Goal: Task Accomplishment & Management: Manage account settings

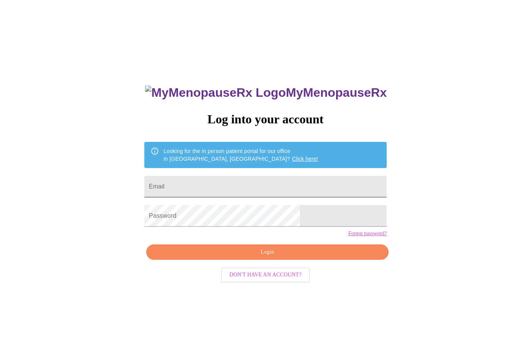
click at [221, 190] on input "Email" at bounding box center [265, 187] width 242 height 22
type input "[EMAIL_ADDRESS][DOMAIN_NAME]"
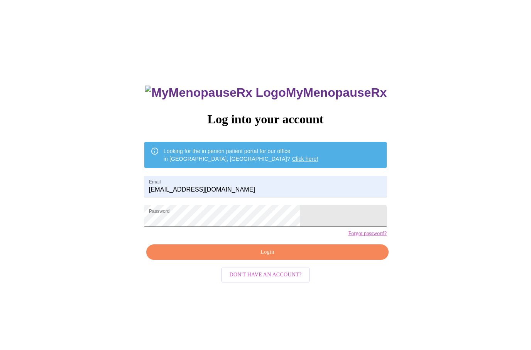
click at [280, 257] on span "Login" at bounding box center [267, 253] width 225 height 10
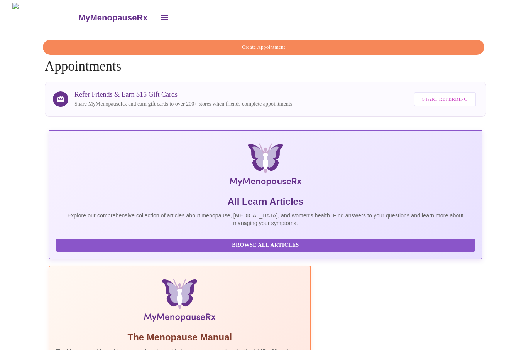
click at [156, 15] on button "open drawer" at bounding box center [165, 17] width 19 height 19
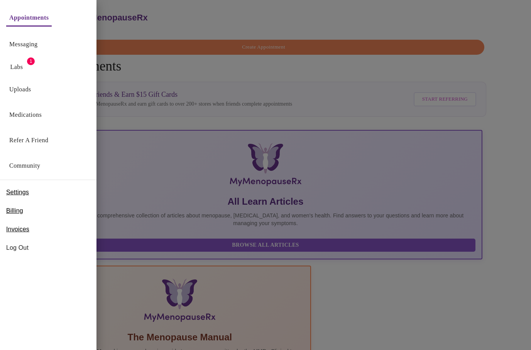
click at [31, 94] on link "Uploads" at bounding box center [20, 89] width 22 height 11
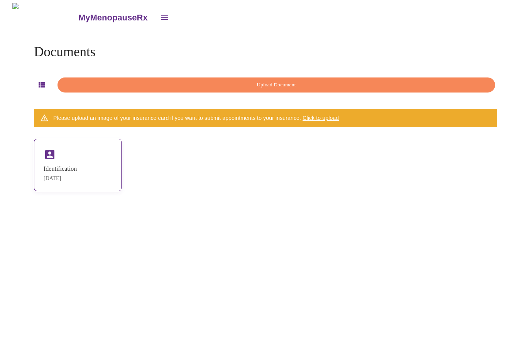
click at [77, 173] on div "Identification [DATE]" at bounding box center [60, 174] width 33 height 16
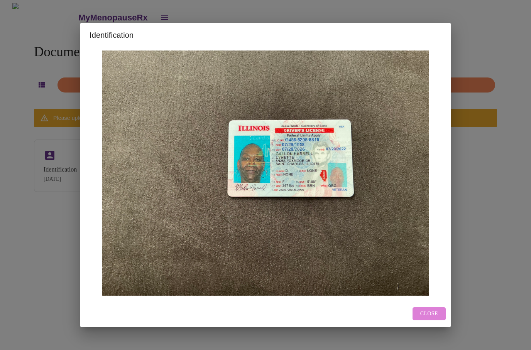
click at [435, 319] on span "Close" at bounding box center [429, 315] width 18 height 10
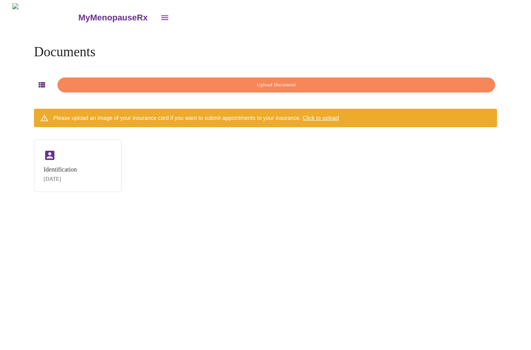
click at [291, 83] on span "Upload Document" at bounding box center [276, 85] width 420 height 9
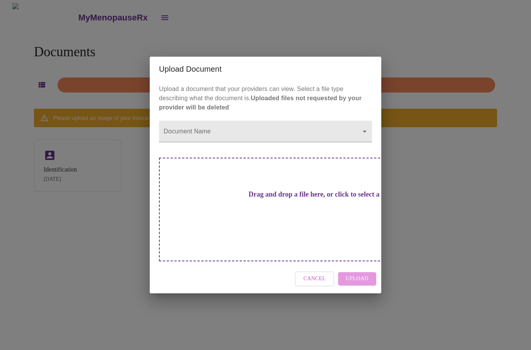
click at [370, 269] on div "Cancel Upload" at bounding box center [266, 279] width 232 height 29
click at [371, 268] on div "Cancel Upload" at bounding box center [266, 279] width 232 height 29
click at [292, 199] on h3 "Drag and drop a file here, or click to select a file" at bounding box center [319, 195] width 213 height 8
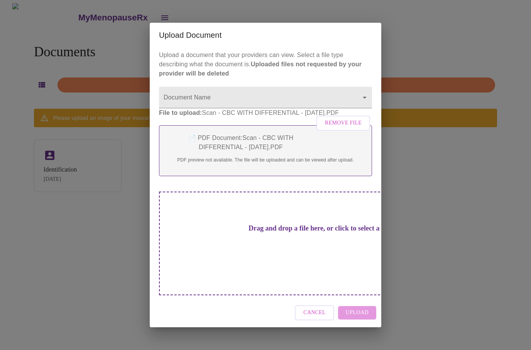
click at [262, 152] on p "📄 PDF Document: Scan - CBC WITH DIFFERENTIAL - [DATE].PDF" at bounding box center [265, 143] width 197 height 19
click at [269, 152] on p "📄 PDF Document: Scan - CBC WITH DIFFERENTIAL - [DATE].PDF" at bounding box center [265, 143] width 197 height 19
click at [363, 308] on div "Cancel Upload" at bounding box center [266, 313] width 232 height 29
click at [373, 307] on div "Cancel Upload" at bounding box center [266, 313] width 232 height 29
click at [251, 118] on p "File to upload: Scan - CBC WITH DIFFERENTIAL - [DATE].PDF Remove File" at bounding box center [265, 112] width 213 height 9
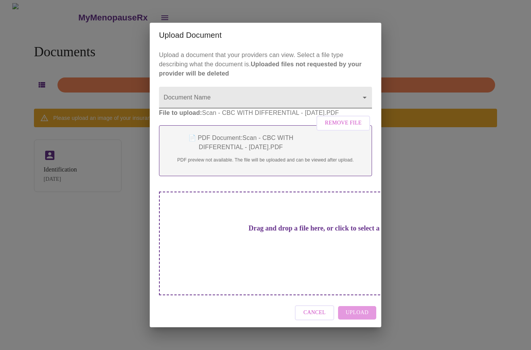
click at [372, 111] on body "MyMenopauseRx Documents Upload Document Please upload an image of your insuranc…" at bounding box center [265, 178] width 525 height 350
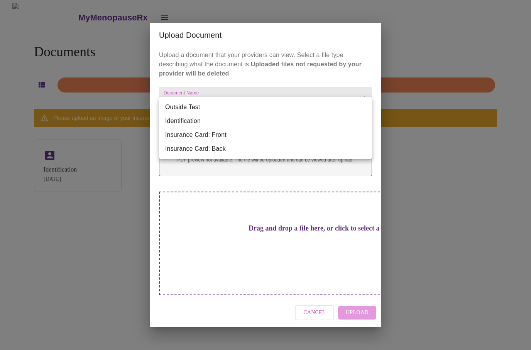
click at [199, 106] on li "Outside Test" at bounding box center [265, 107] width 213 height 14
type input "Outside Test"
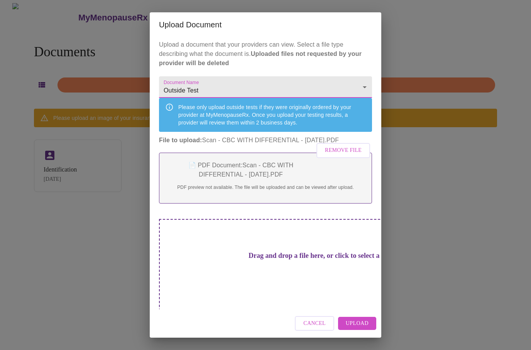
click at [371, 83] on body "MyMenopauseRx Documents Upload Document Please upload an image of your insuranc…" at bounding box center [265, 178] width 525 height 350
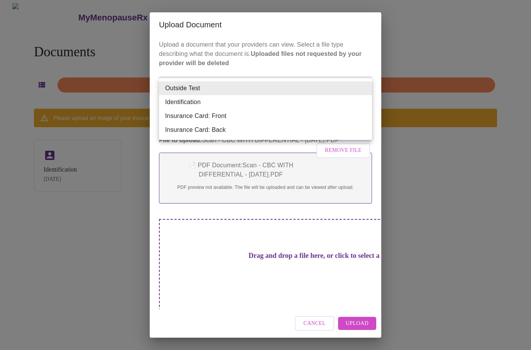
click at [468, 177] on div at bounding box center [265, 175] width 531 height 350
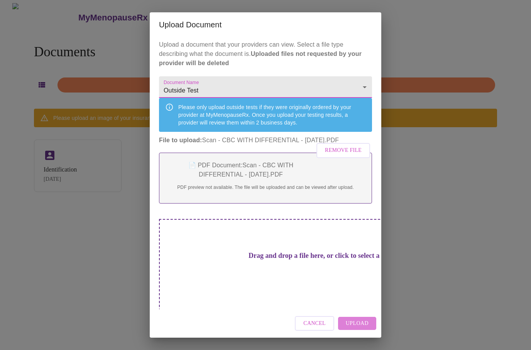
click at [368, 322] on span "Upload" at bounding box center [357, 324] width 23 height 10
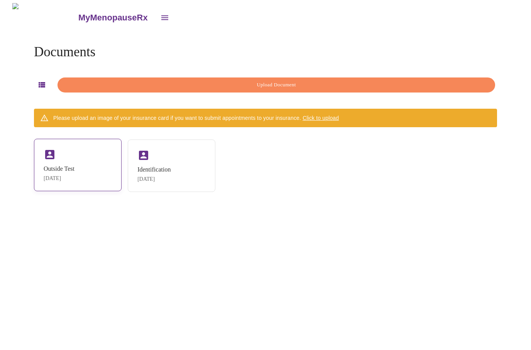
click at [114, 161] on div "Outside Test [DATE]" at bounding box center [78, 165] width 88 height 52
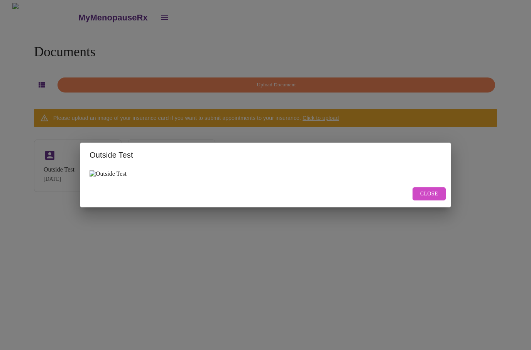
click at [445, 201] on button "Close" at bounding box center [429, 195] width 33 height 14
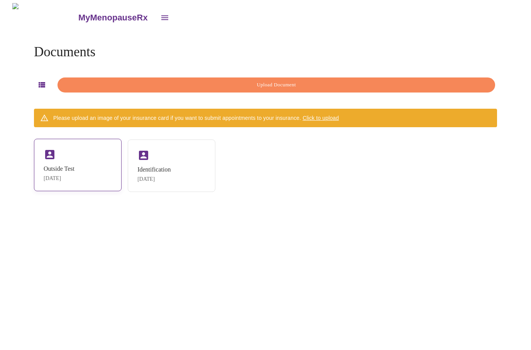
click at [90, 169] on div "Outside Test [DATE]" at bounding box center [78, 165] width 88 height 52
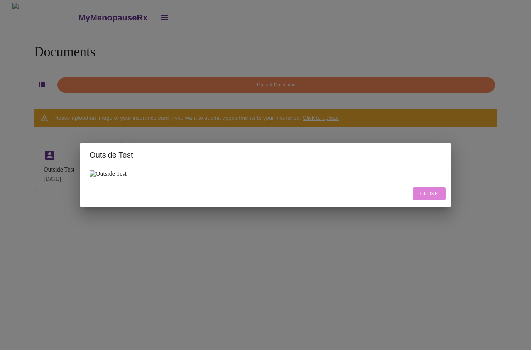
click at [432, 199] on span "Close" at bounding box center [429, 194] width 18 height 10
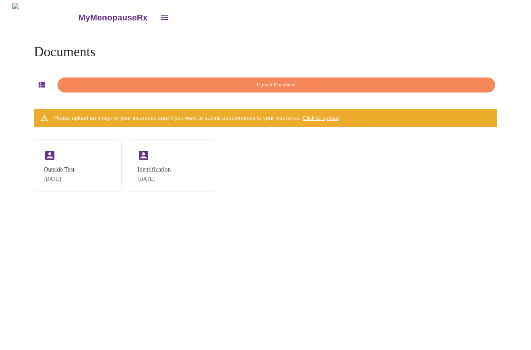
click at [302, 81] on span "Upload Document" at bounding box center [276, 85] width 420 height 9
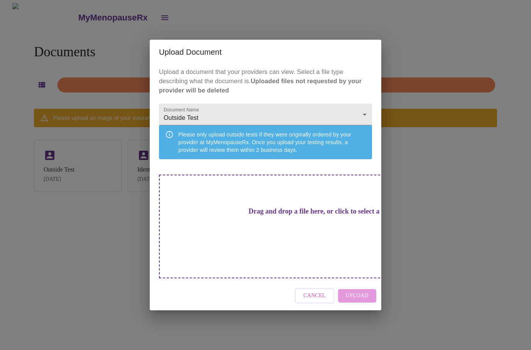
click at [303, 216] on h3 "Drag and drop a file here, or click to select a file" at bounding box center [319, 212] width 213 height 8
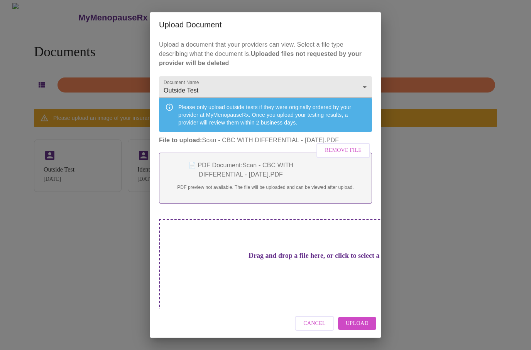
click at [366, 325] on span "Upload" at bounding box center [357, 324] width 23 height 10
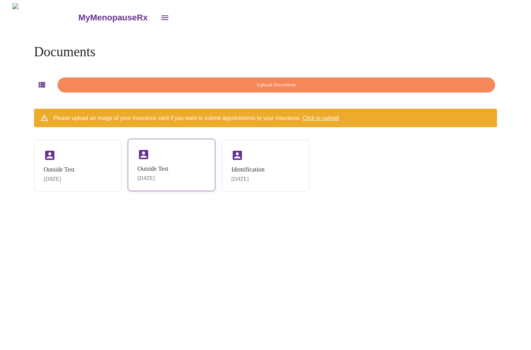
click at [183, 165] on div "Outside Test [DATE]" at bounding box center [172, 165] width 88 height 52
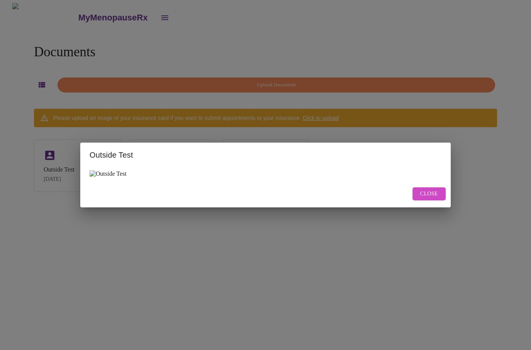
click at [440, 201] on button "Close" at bounding box center [429, 195] width 33 height 14
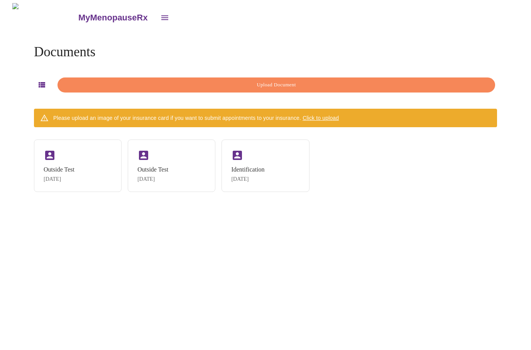
click at [160, 13] on icon "open drawer" at bounding box center [164, 17] width 9 height 9
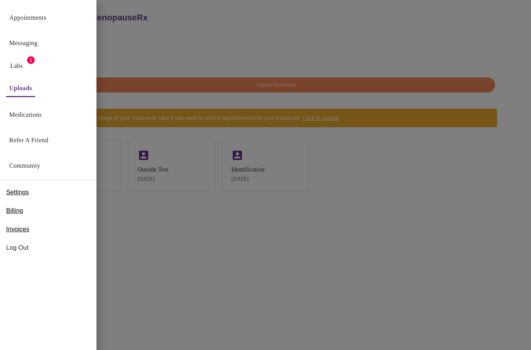
click at [36, 44] on link "Messaging" at bounding box center [23, 43] width 28 height 11
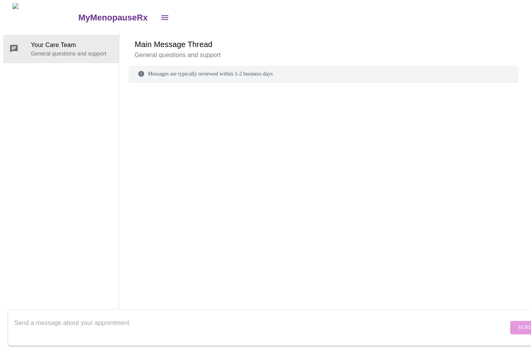
scroll to position [29, 0]
click at [188, 66] on div "Messages are typically reviewed within 1-2 business days" at bounding box center [324, 74] width 390 height 17
click at [53, 50] on p "General questions and support" at bounding box center [72, 54] width 82 height 8
click at [274, 66] on div "Messages are typically reviewed within 1-2 business days" at bounding box center [324, 74] width 390 height 17
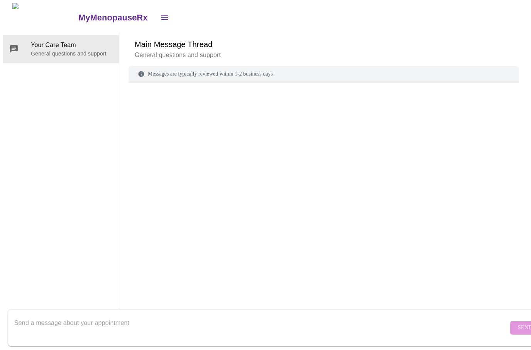
click at [34, 317] on textarea "Send a message about your appointment" at bounding box center [261, 328] width 494 height 25
